Goal: Information Seeking & Learning: Learn about a topic

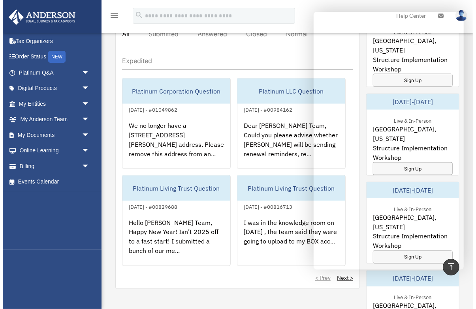
scroll to position [476, 0]
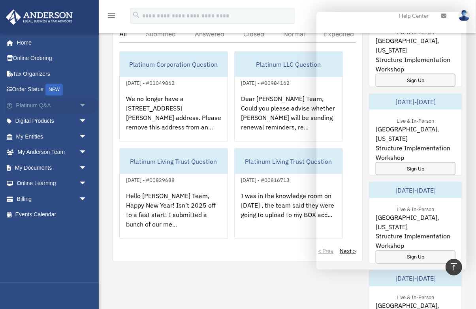
click at [54, 106] on link "Platinum Q&A arrow_drop_down" at bounding box center [52, 106] width 93 height 16
click at [82, 105] on span "arrow_drop_down" at bounding box center [87, 106] width 16 height 16
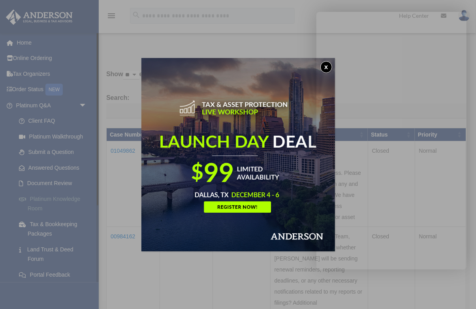
click at [71, 199] on div "x" at bounding box center [238, 154] width 476 height 309
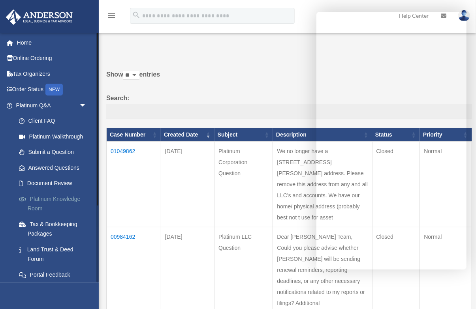
click at [65, 199] on link "Platinum Knowledge Room" at bounding box center [55, 203] width 88 height 25
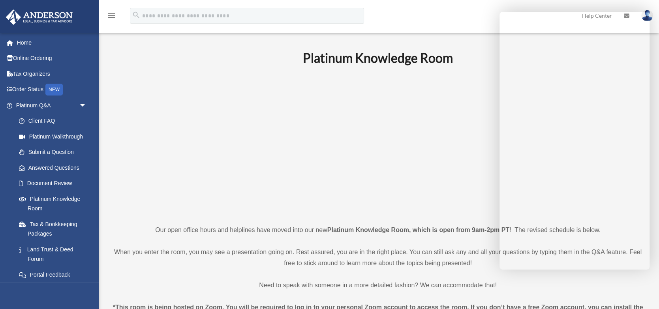
click at [361, 231] on strong "Platinum Knowledge Room, which is open from 9am-2pm PT" at bounding box center [418, 230] width 182 height 7
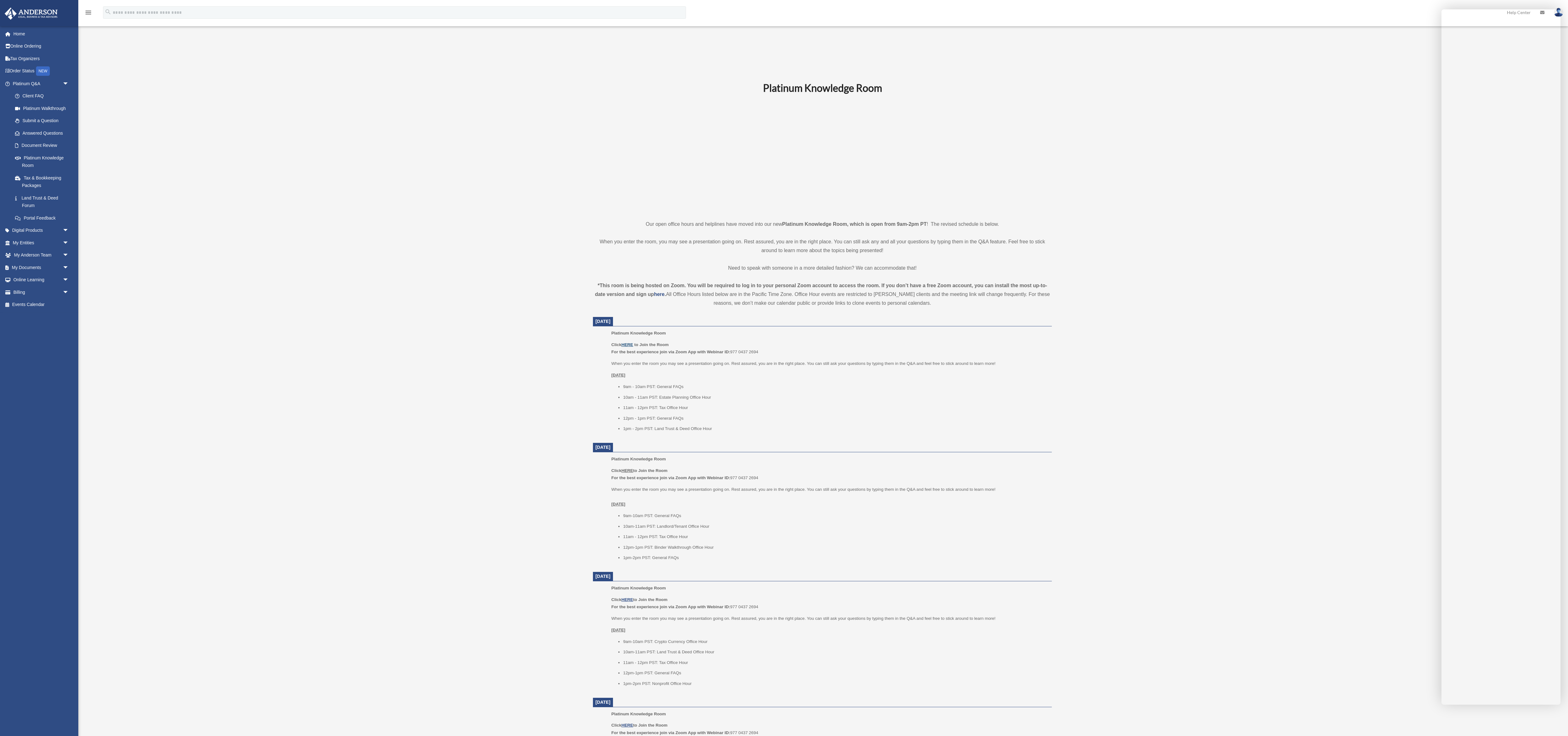
click at [377, 245] on u "HERE" at bounding box center [627, 345] width 12 height 5
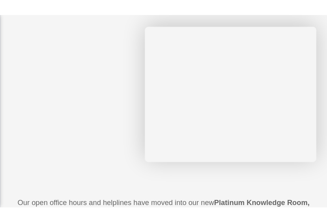
scroll to position [77, 0]
